Goal: Task Accomplishment & Management: Manage account settings

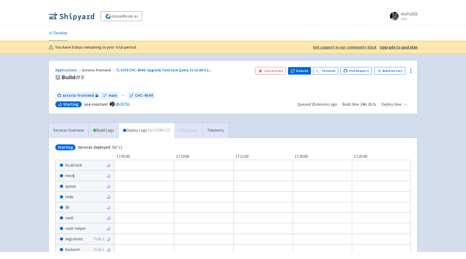
scroll to position [42, 0]
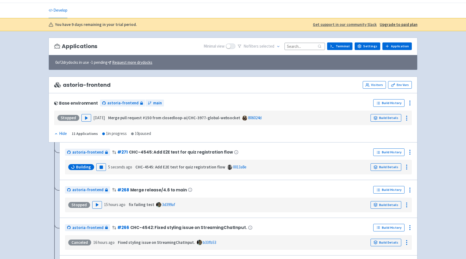
scroll to position [25, 0]
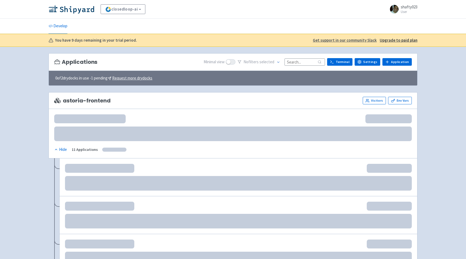
scroll to position [25, 0]
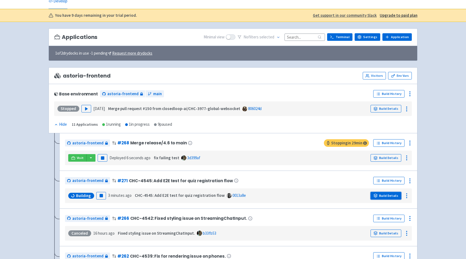
click at [380, 193] on link "Build Details" at bounding box center [386, 196] width 31 height 8
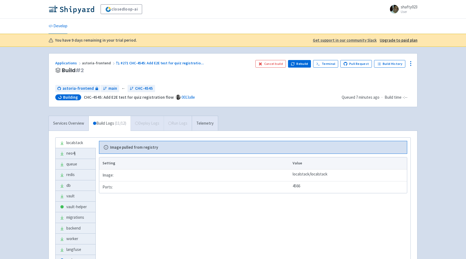
click at [145, 121] on div "Services Overview Build Logs ( 11 / 12 ) Deploy Logs Run Logs Telemetry" at bounding box center [134, 122] width 170 height 15
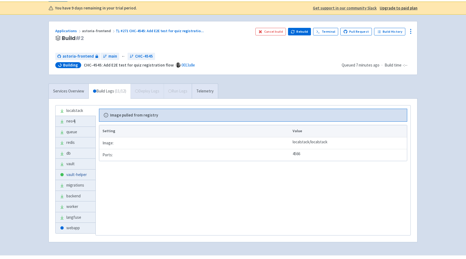
scroll to position [45, 0]
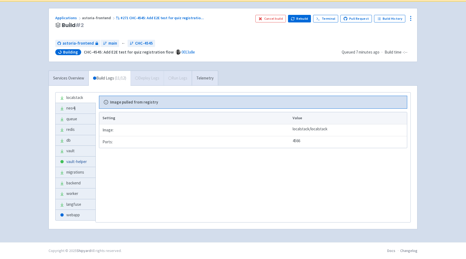
click at [81, 163] on link "vault-helper" at bounding box center [76, 161] width 40 height 11
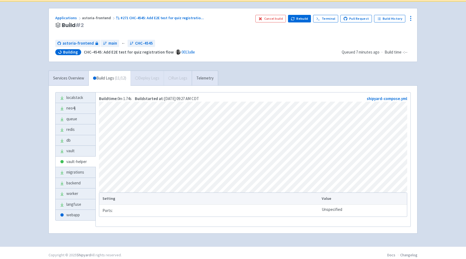
scroll to position [52, 0]
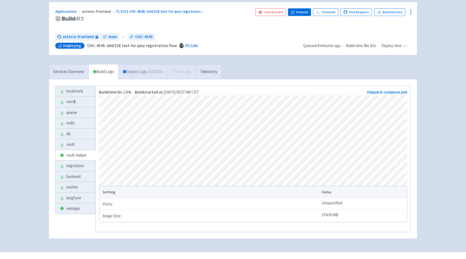
click at [135, 74] on link "Deploy Logs ( 0 / 12 ) 25s" at bounding box center [142, 71] width 49 height 15
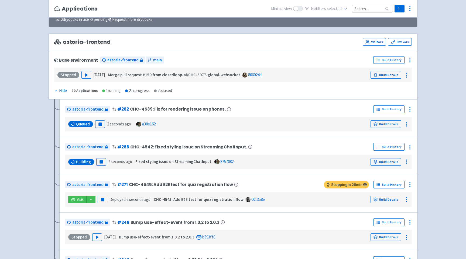
scroll to position [63, 0]
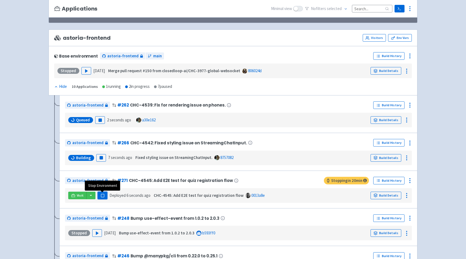
click at [100, 195] on button "Pause" at bounding box center [103, 195] width 10 height 8
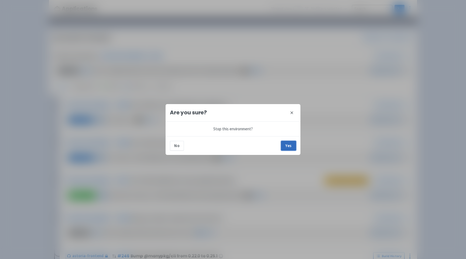
click at [284, 144] on button "Yes" at bounding box center [288, 146] width 15 height 10
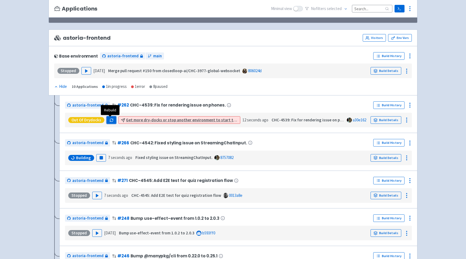
click at [110, 120] on icon "button" at bounding box center [112, 120] width 4 height 4
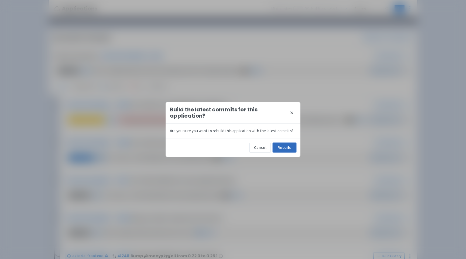
click at [289, 149] on button "Rebuild" at bounding box center [284, 147] width 23 height 10
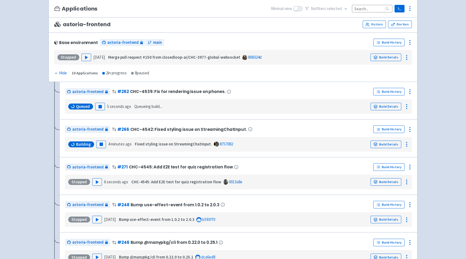
scroll to position [89, 0]
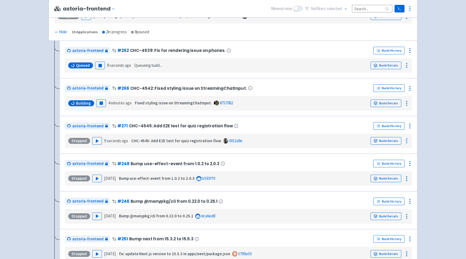
scroll to position [122, 0]
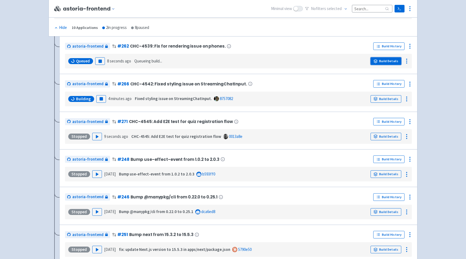
click at [382, 64] on link "Build Details" at bounding box center [386, 61] width 31 height 8
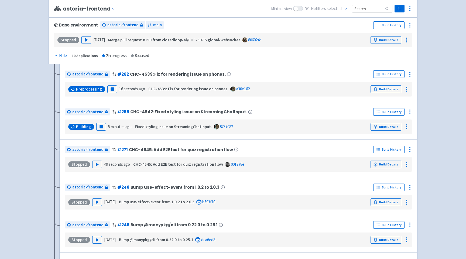
scroll to position [90, 0]
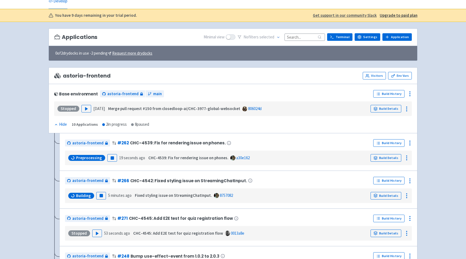
scroll to position [18, 0]
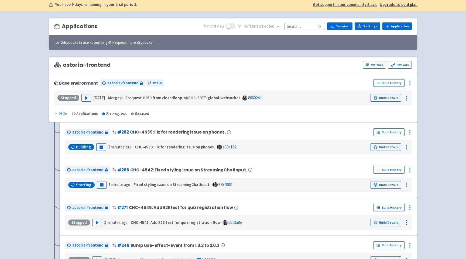
scroll to position [36, 0]
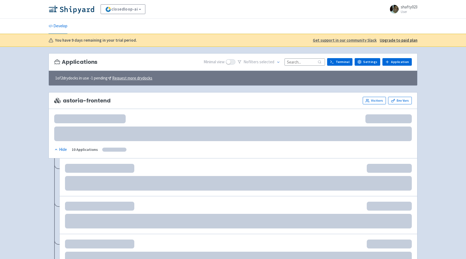
scroll to position [36, 0]
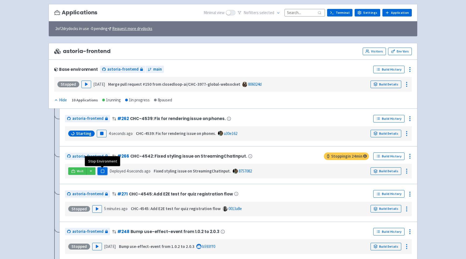
click at [104, 170] on icon "button" at bounding box center [103, 171] width 4 height 4
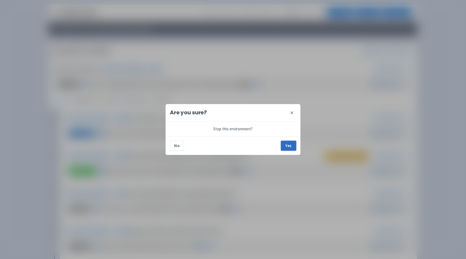
click at [290, 142] on button "Yes" at bounding box center [288, 146] width 15 height 10
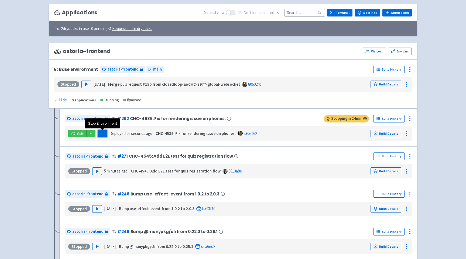
click at [104, 134] on icon "button" at bounding box center [103, 133] width 4 height 4
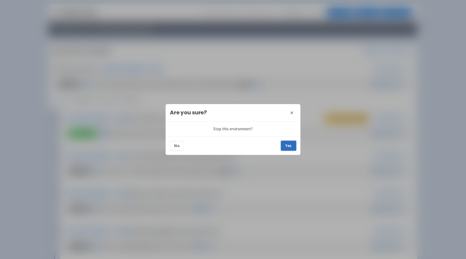
click at [289, 145] on button "Yes" at bounding box center [288, 146] width 15 height 10
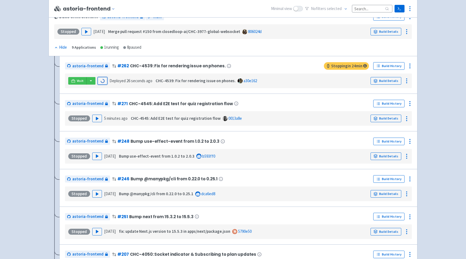
scroll to position [0, 0]
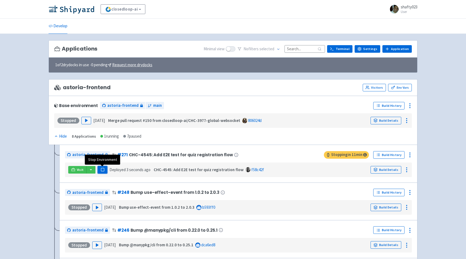
click at [101, 169] on rect "button" at bounding box center [102, 169] width 3 height 3
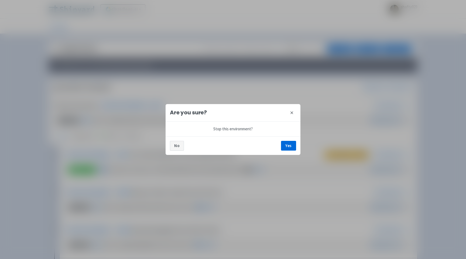
click at [180, 144] on button "No" at bounding box center [177, 146] width 14 height 10
